Goal: Information Seeking & Learning: Learn about a topic

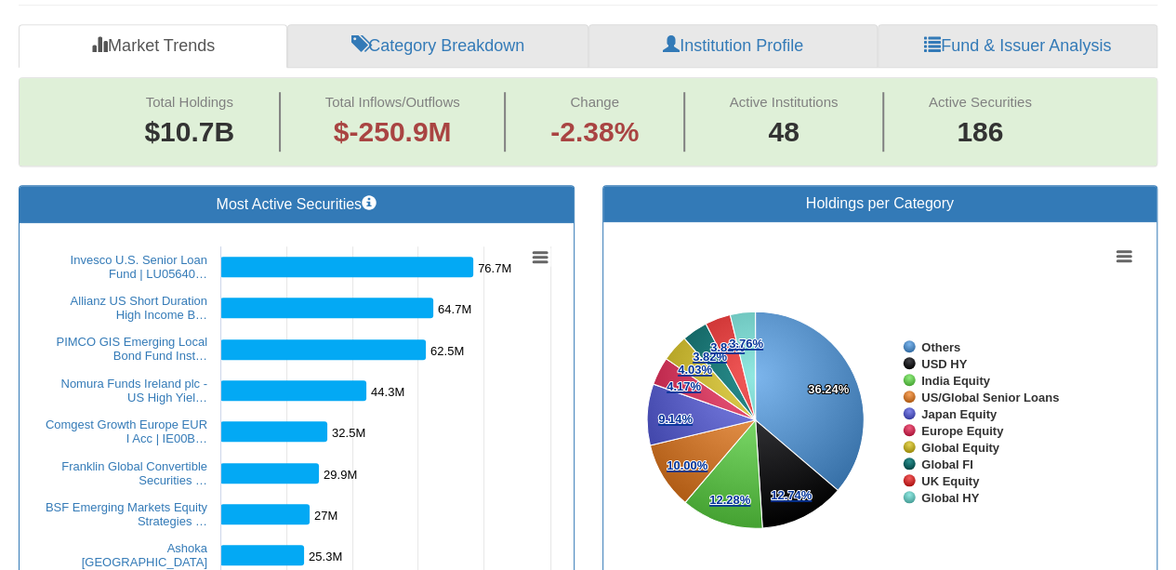
scroll to position [558, 0]
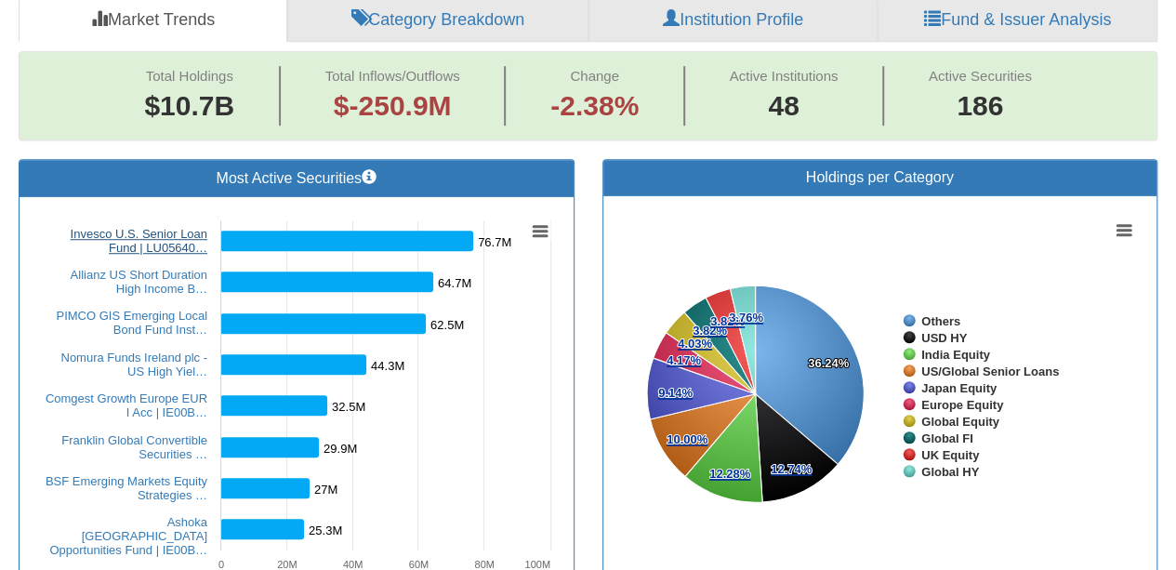
click at [169, 234] on link "Invesco U.S. Senior Loan Fund | LU05640…" at bounding box center [139, 241] width 137 height 28
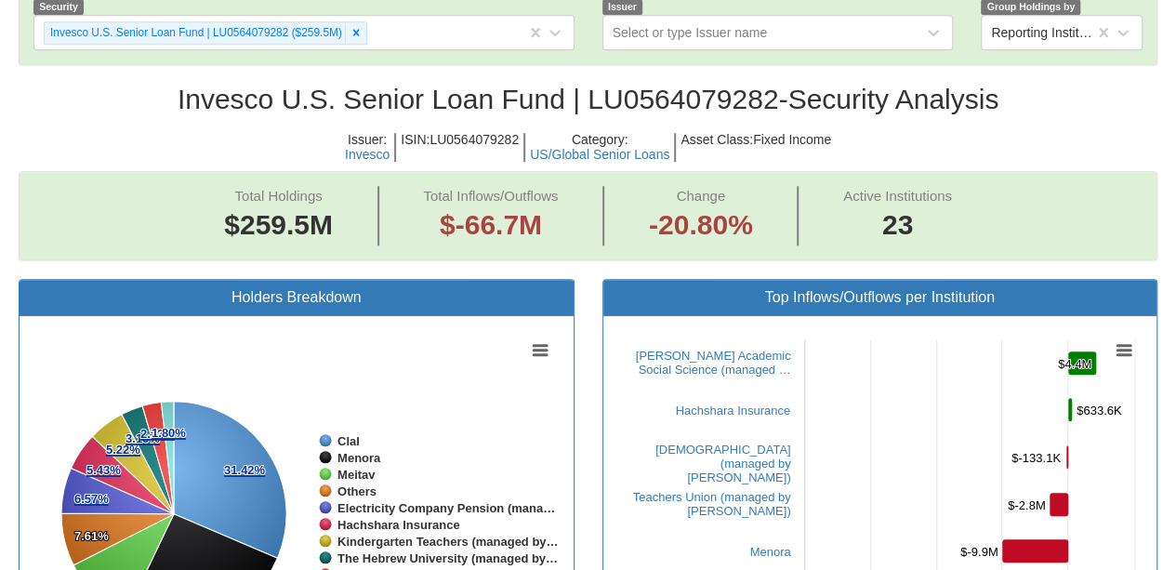
scroll to position [651, 0]
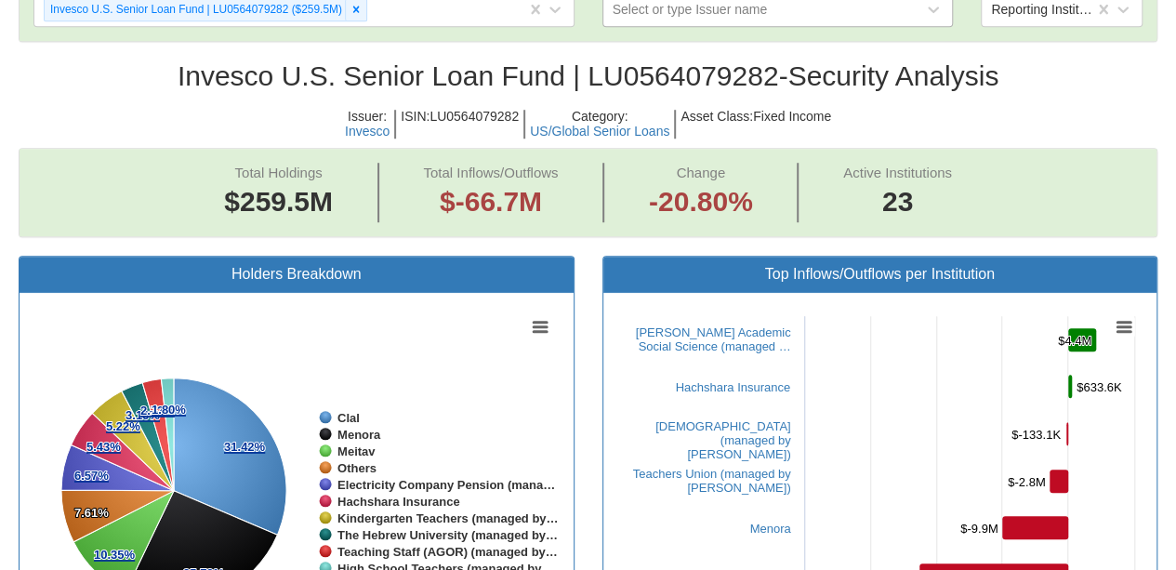
scroll to position [558, 0]
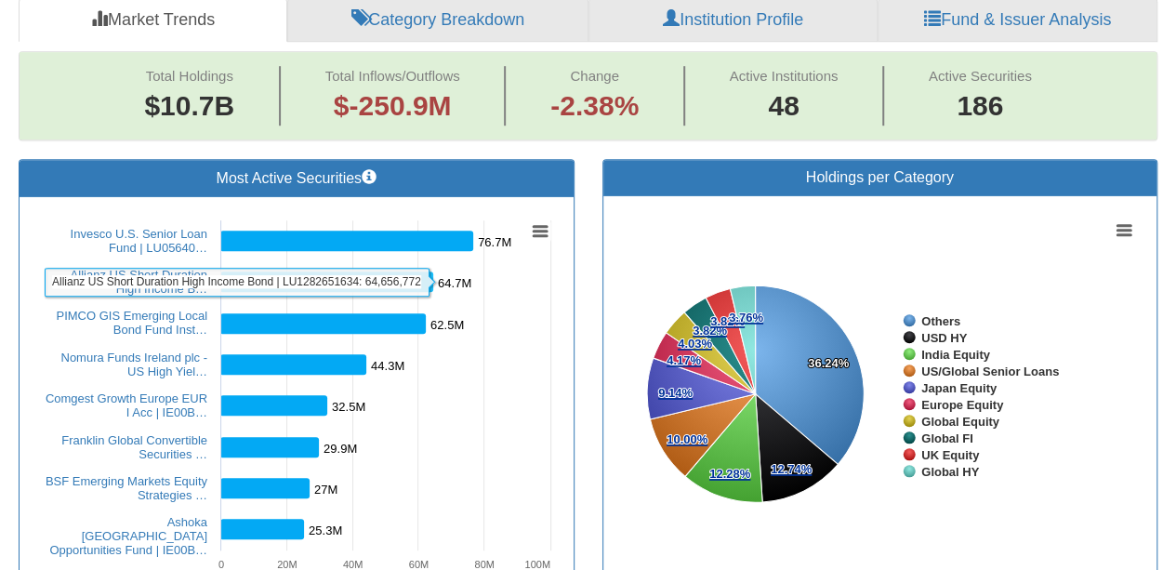
click at [405, 282] on rect at bounding box center [326, 281] width 213 height 20
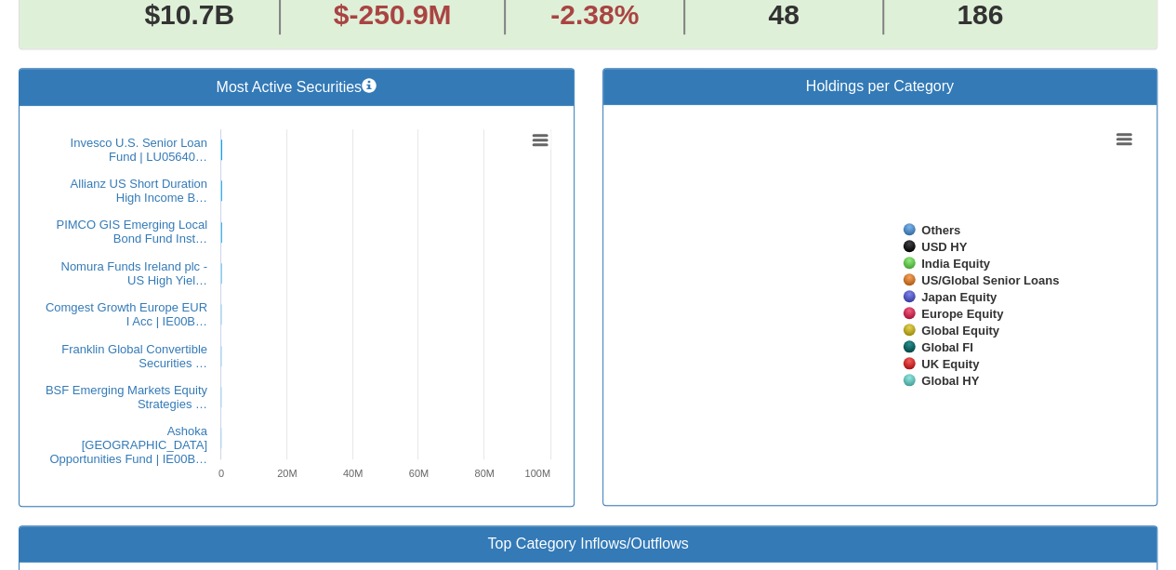
scroll to position [636, 0]
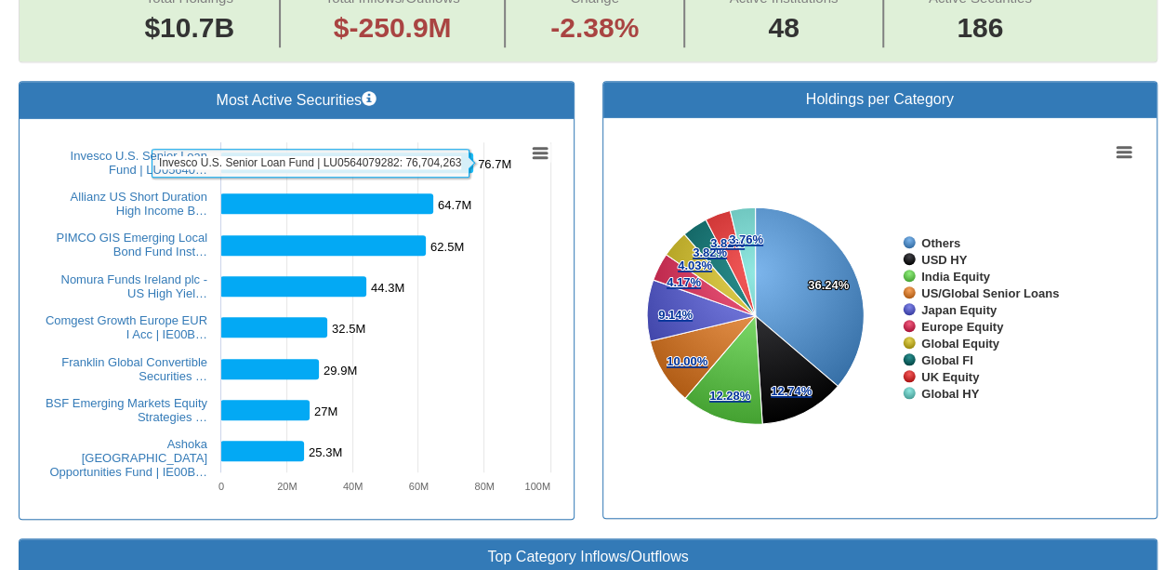
click at [340, 160] on rect at bounding box center [346, 162] width 253 height 20
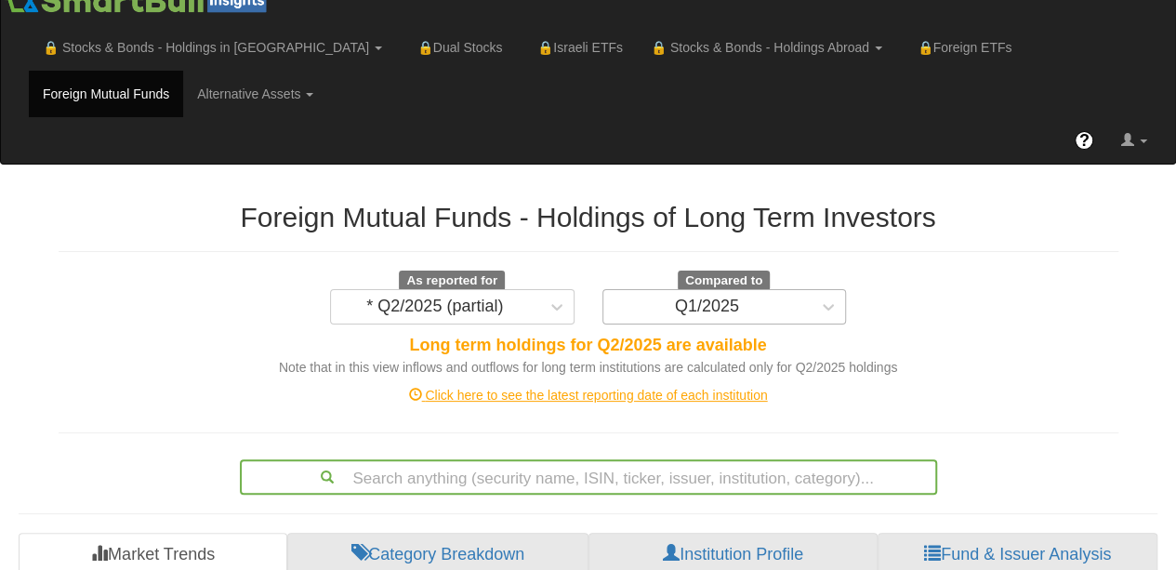
scroll to position [0, 0]
